Goal: Find specific page/section: Find specific page/section

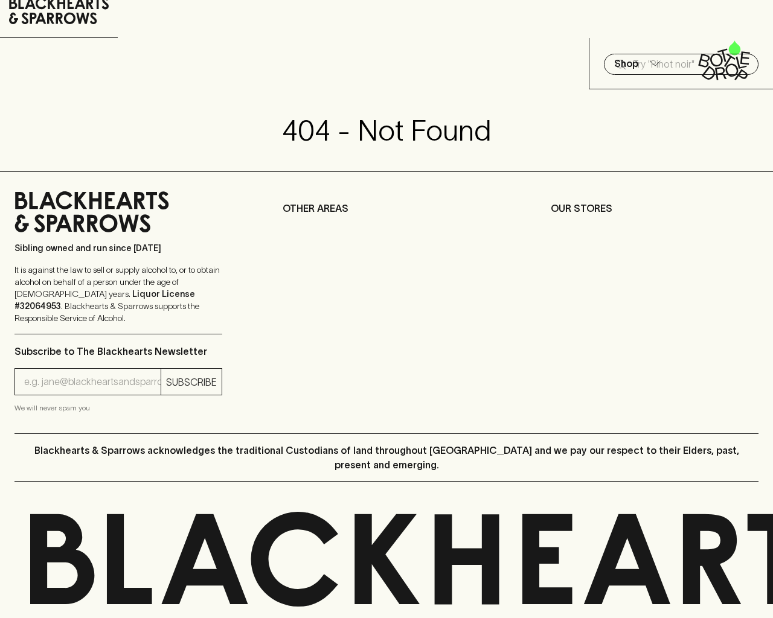
scroll to position [45, 0]
type input "[EMAIL_ADDRESS]"
type input "1"
type input "e"
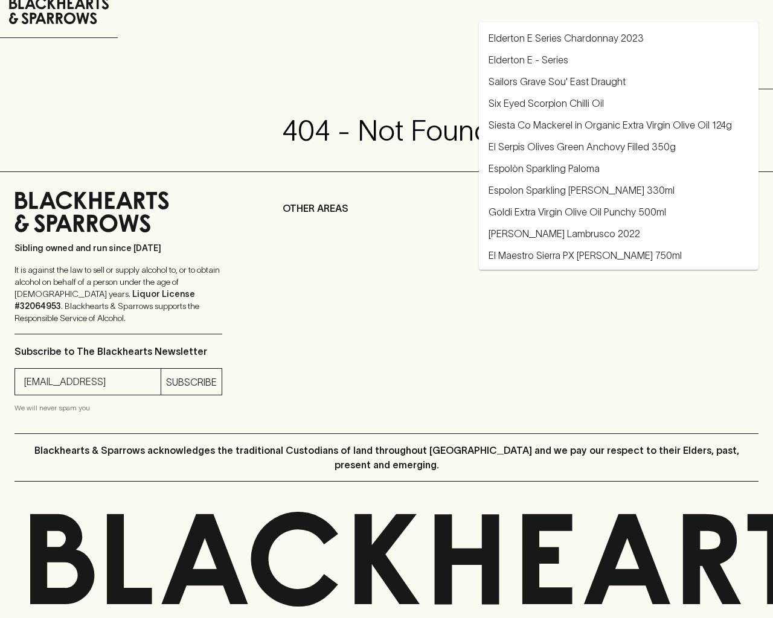
type input "Elderton E Series Chardonnay 2023"
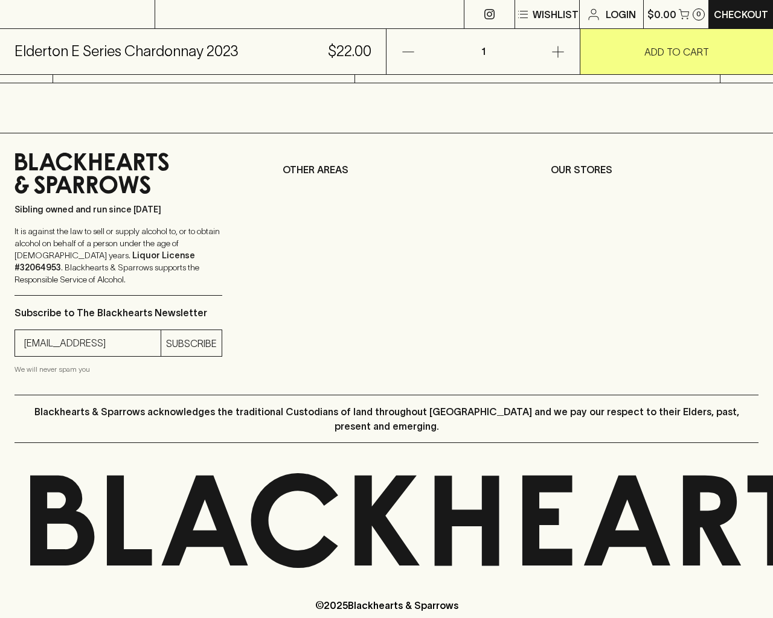
scroll to position [487, 0]
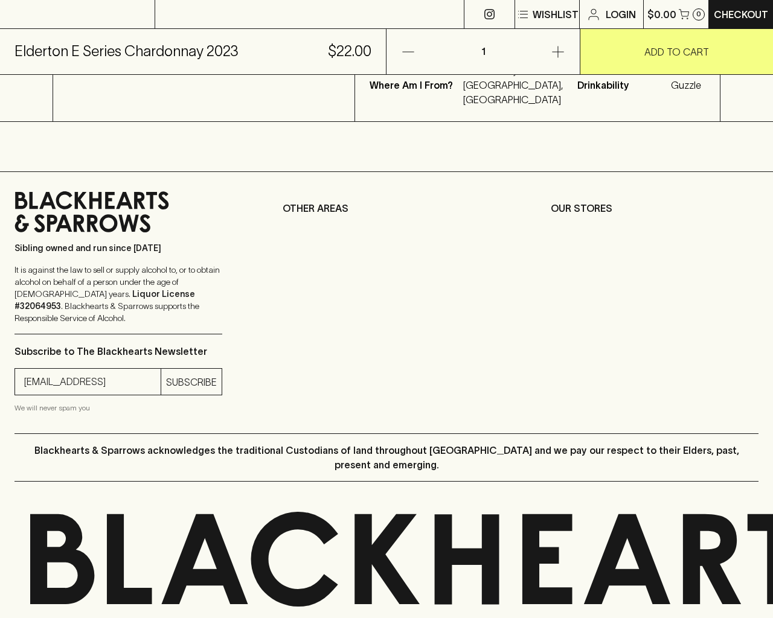
type input "[EMAIL_ADDRESS]"
type input "e"
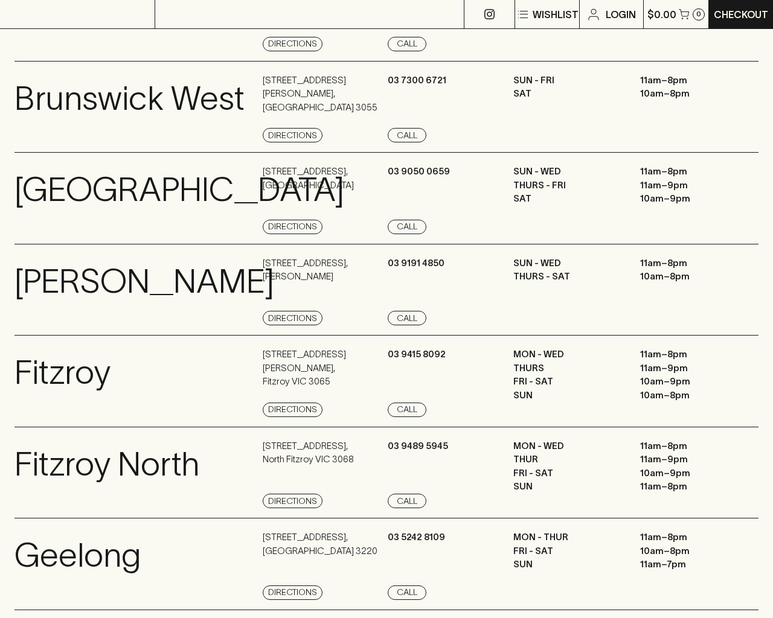
scroll to position [1380, 0]
